Goal: Information Seeking & Learning: Learn about a topic

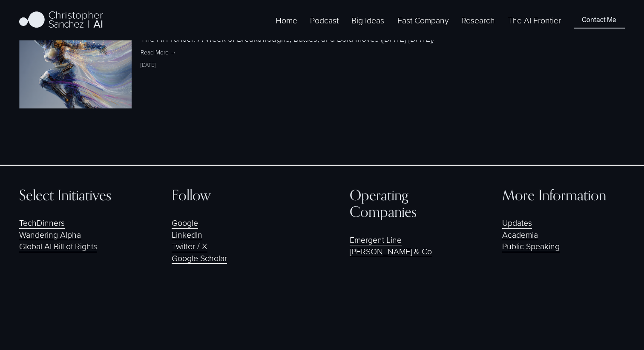
scroll to position [1636, 0]
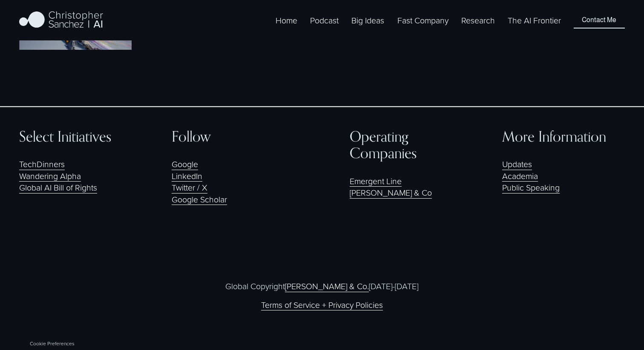
click at [0, 0] on span "Fast Company [GEOGRAPHIC_DATA] - Español" at bounding box center [0, 0] width 0 height 0
click at [473, 26] on span "Research" at bounding box center [478, 19] width 34 height 11
click at [541, 27] on link "The AI Frontier" at bounding box center [534, 20] width 53 height 13
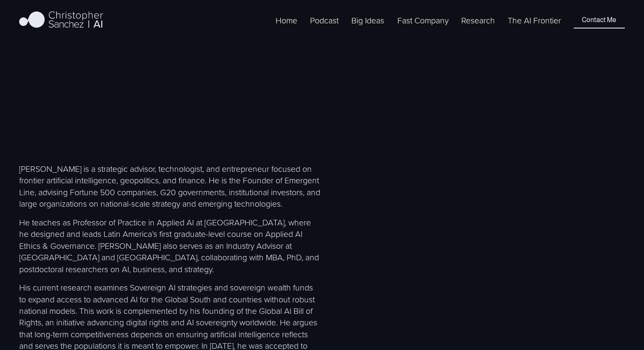
scroll to position [0, 0]
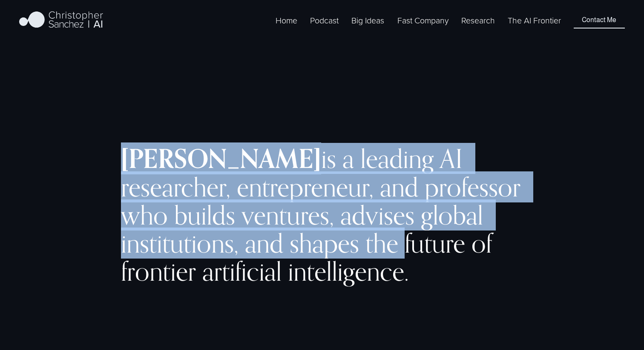
drag, startPoint x: 113, startPoint y: 149, endPoint x: 508, endPoint y: 247, distance: 406.9
click at [508, 247] on div "[PERSON_NAME] is a leading AI researcher, entrepreneur, and professor who build…" at bounding box center [322, 224] width 644 height 265
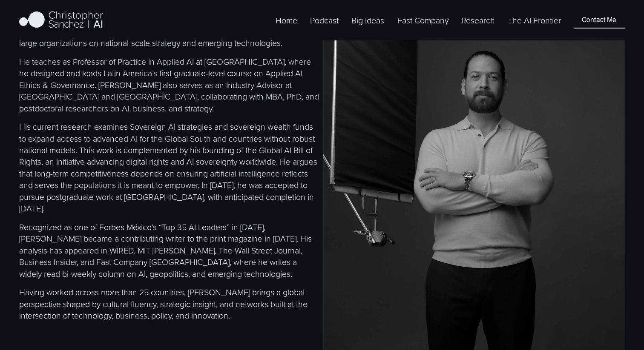
scroll to position [440, 0]
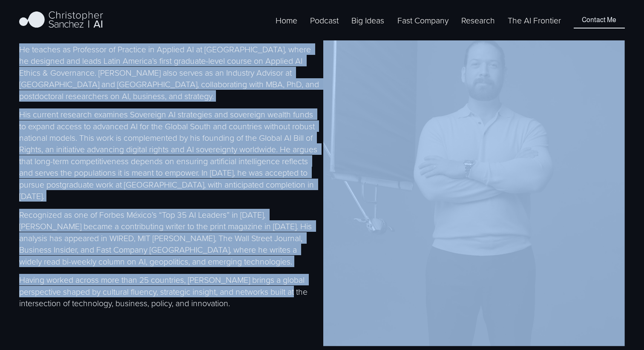
click at [301, 301] on p "Having worked across more than 25 countries, [PERSON_NAME] brings a global pers…" at bounding box center [169, 291] width 301 height 35
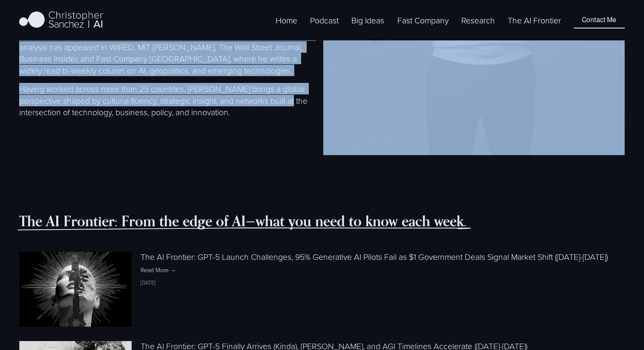
scroll to position [643, 0]
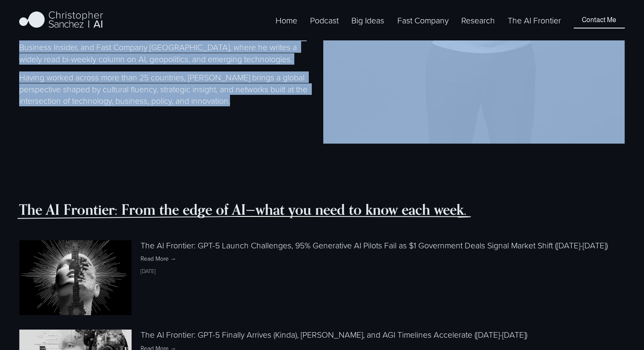
click at [256, 125] on p at bounding box center [169, 119] width 301 height 11
copy article "Loremipsumd Sitamet co a elitsed DO eiusmodtem, incididuntut, lab etdolorem ali…"
